Goal: Find specific page/section: Find specific page/section

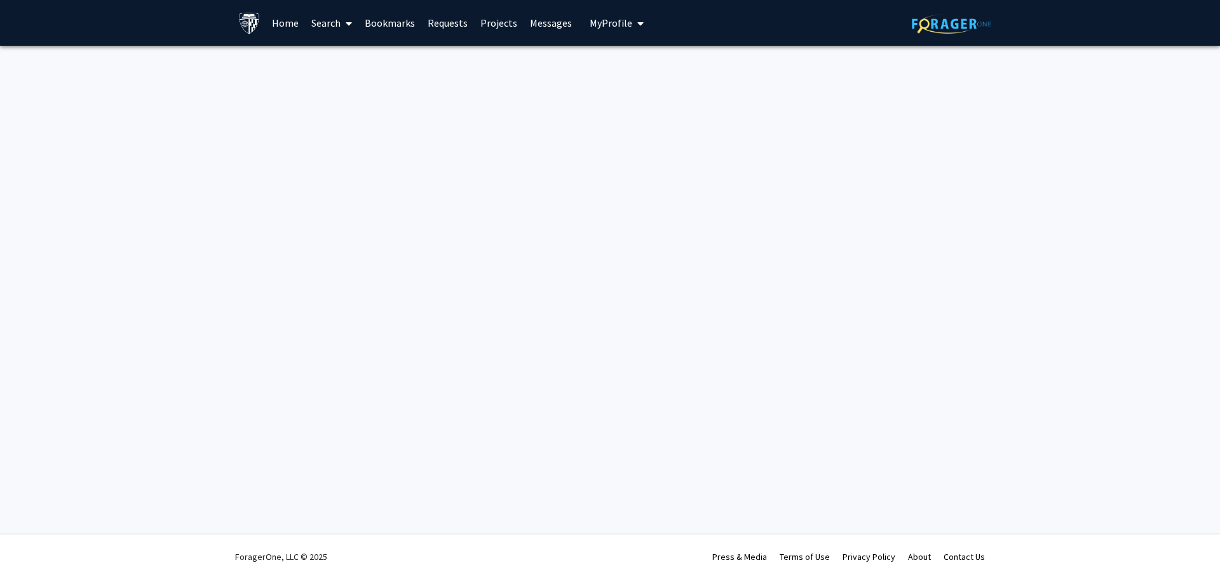
click at [287, 26] on link "Home" at bounding box center [285, 23] width 39 height 44
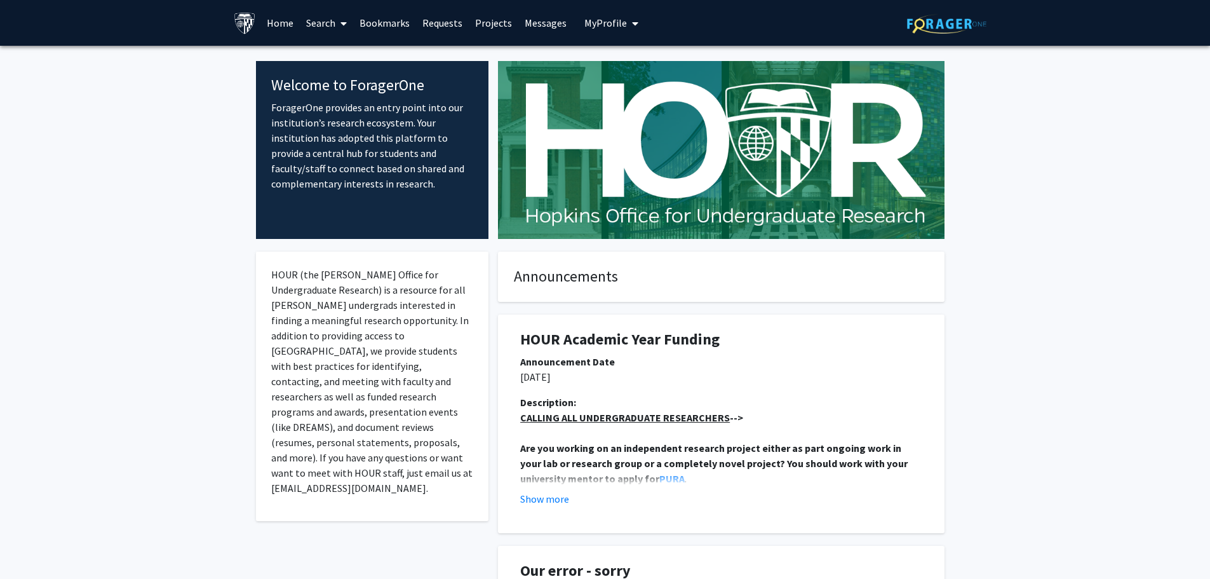
click at [311, 28] on link "Search" at bounding box center [326, 23] width 53 height 44
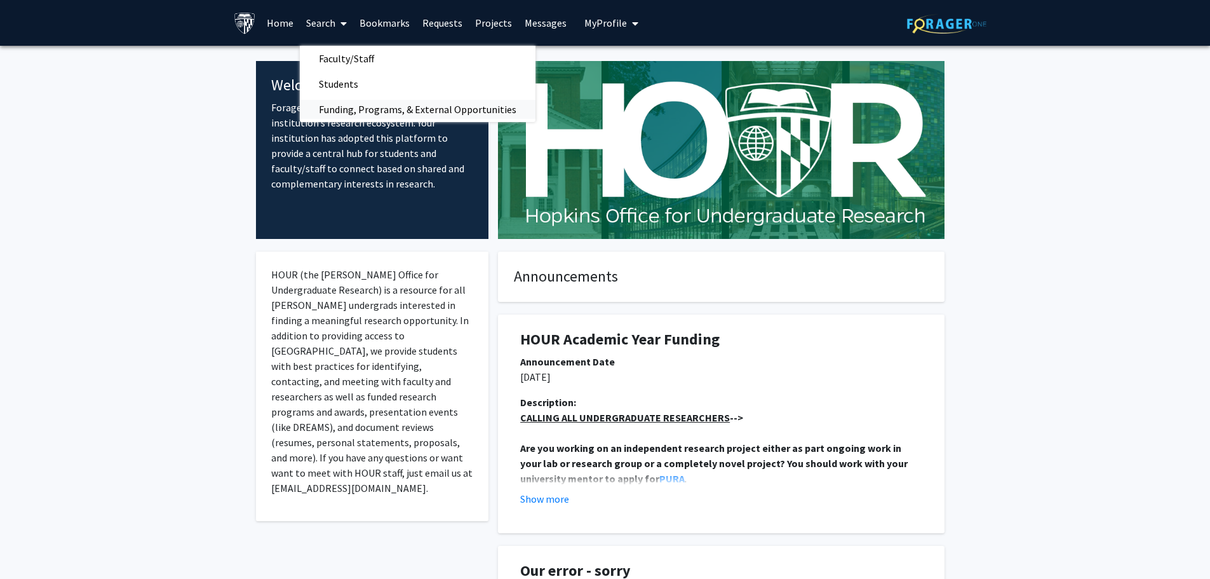
click at [374, 103] on span "Funding, Programs, & External Opportunities" at bounding box center [418, 109] width 236 height 25
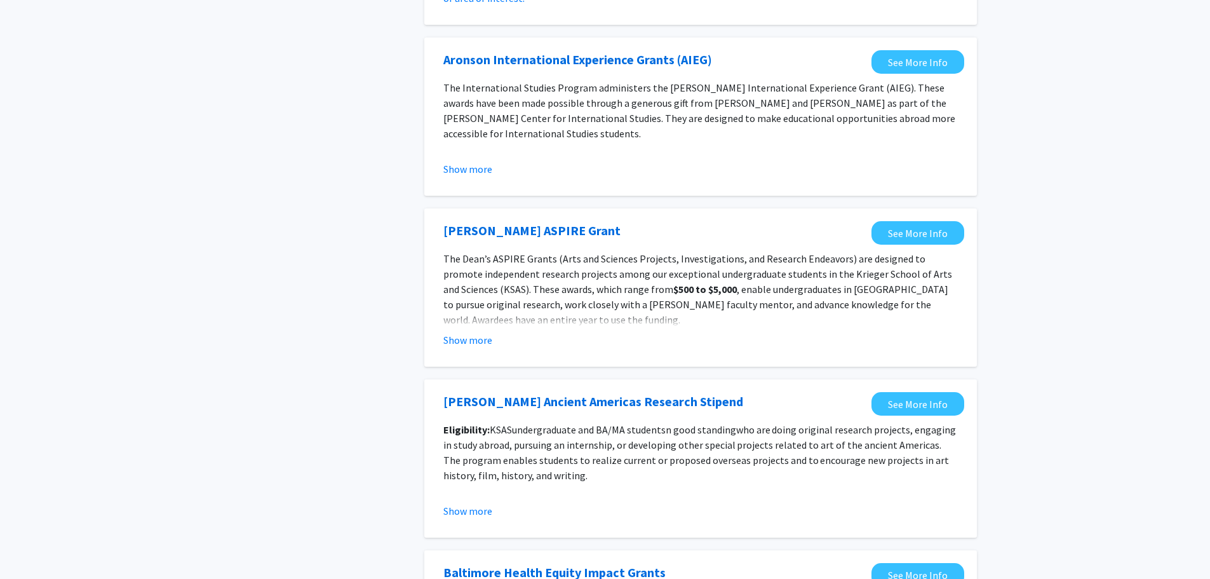
scroll to position [1328, 0]
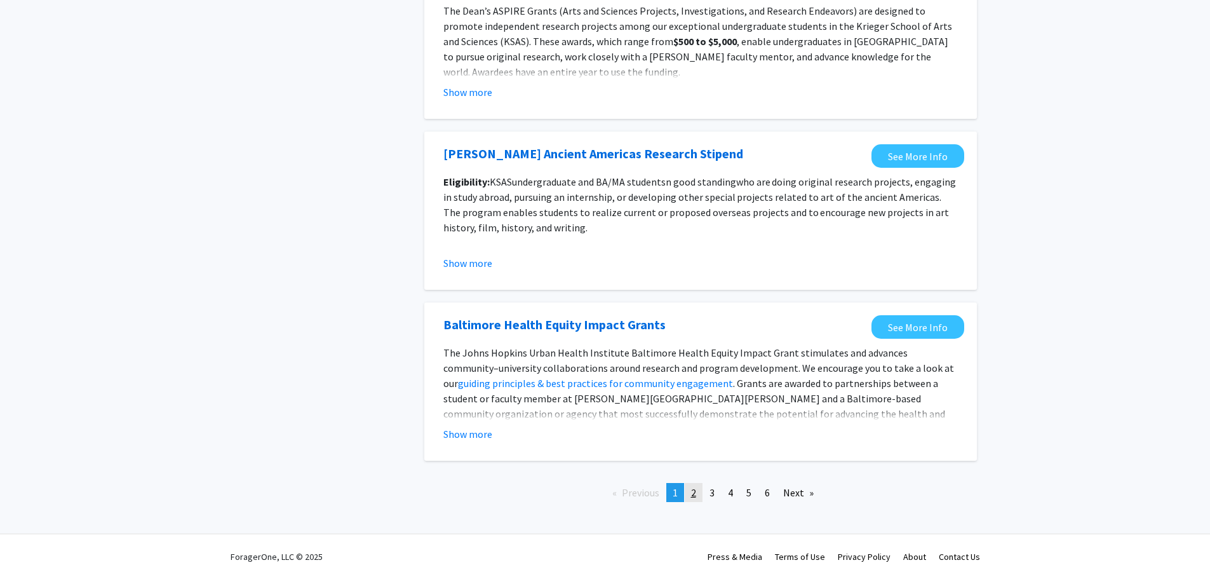
click at [691, 497] on span "2" at bounding box center [693, 492] width 5 height 13
